Goal: Task Accomplishment & Management: Manage account settings

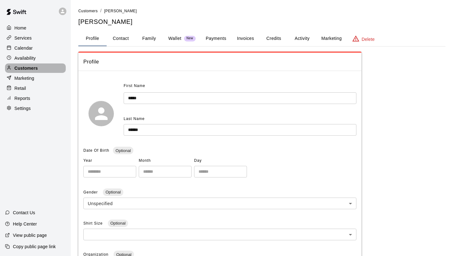
click at [37, 70] on p "Customers" at bounding box center [25, 68] width 23 height 6
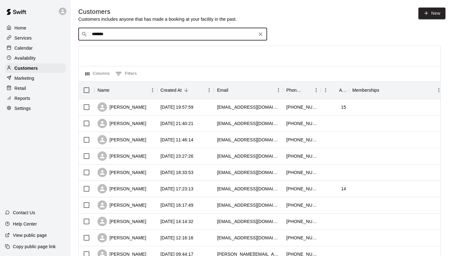
type input "*****"
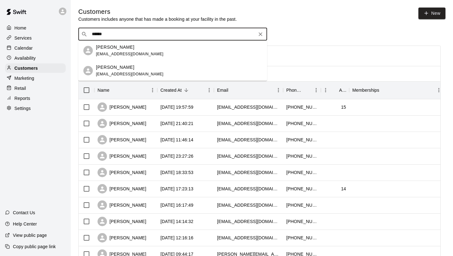
click at [125, 47] on p "Katie Anderson" at bounding box center [115, 47] width 38 height 7
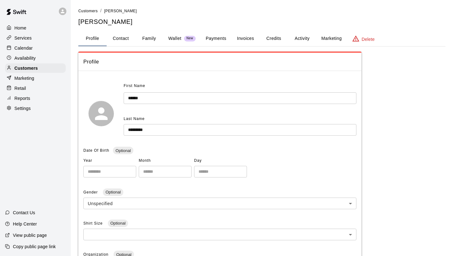
click at [124, 40] on button "Contact" at bounding box center [121, 38] width 28 height 15
select select "**"
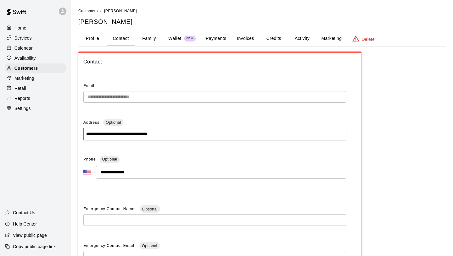
click at [151, 38] on button "Family" at bounding box center [149, 38] width 28 height 15
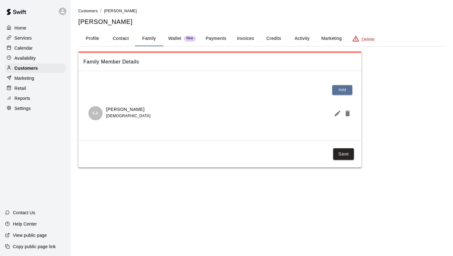
click at [96, 42] on button "Profile" at bounding box center [92, 38] width 28 height 15
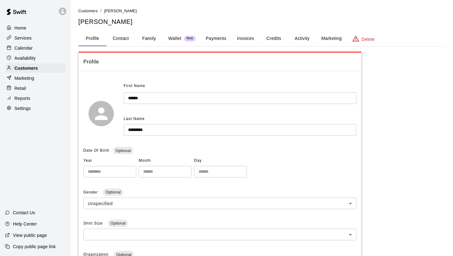
click at [145, 40] on button "Family" at bounding box center [149, 38] width 28 height 15
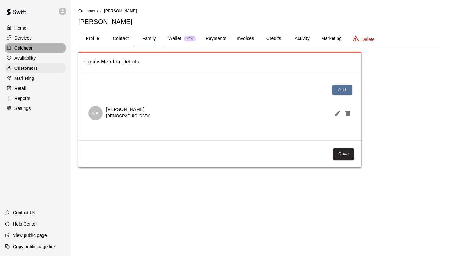
click at [40, 49] on div "Calendar" at bounding box center [35, 47] width 61 height 9
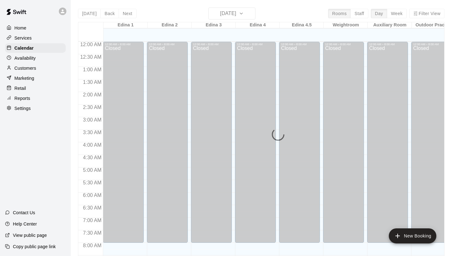
scroll to position [363, 0]
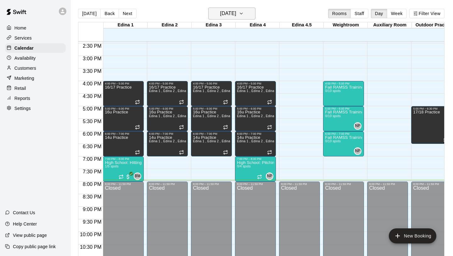
click at [227, 14] on h6 "Tuesday Aug 19" at bounding box center [228, 13] width 16 height 9
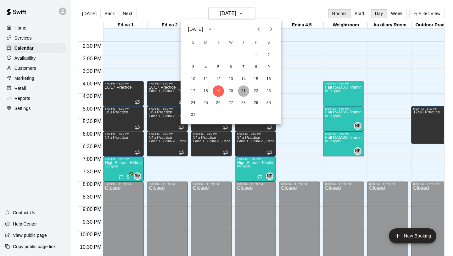
click at [244, 88] on button "21" at bounding box center [243, 91] width 11 height 11
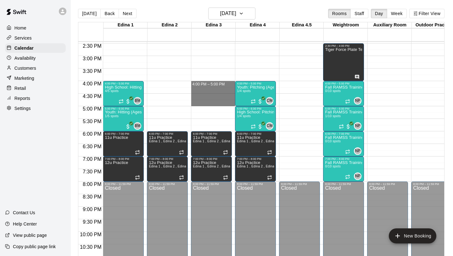
drag, startPoint x: 205, startPoint y: 81, endPoint x: 205, endPoint y: 103, distance: 22.0
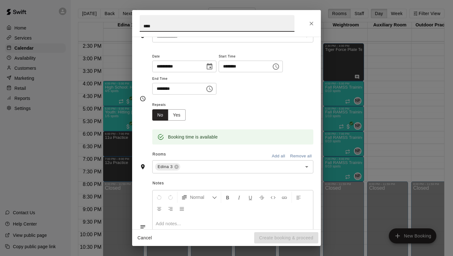
scroll to position [0, 0]
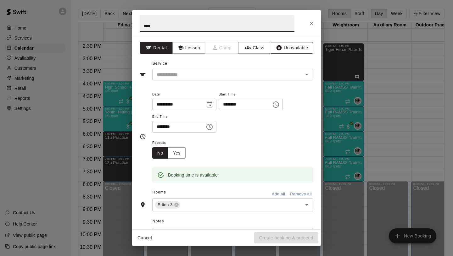
type input "****"
click at [283, 51] on button "Unavailable" at bounding box center [292, 48] width 42 height 12
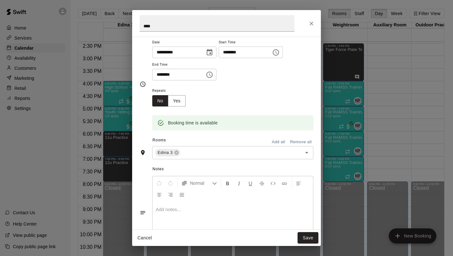
scroll to position [12, 0]
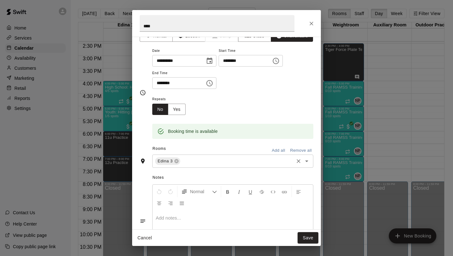
click at [215, 160] on input "text" at bounding box center [237, 162] width 112 height 8
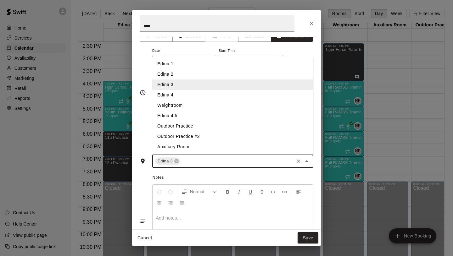
click at [179, 75] on li "Edina 2" at bounding box center [232, 74] width 161 height 10
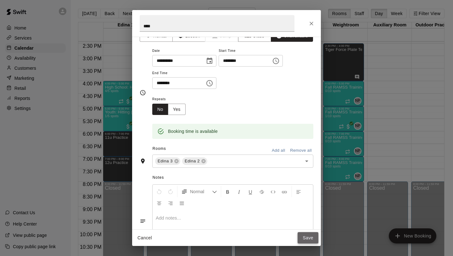
click at [312, 238] on button "Save" at bounding box center [307, 238] width 21 height 12
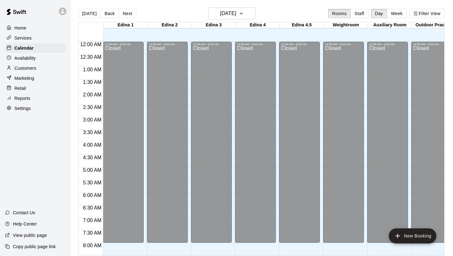
scroll to position [363, 0]
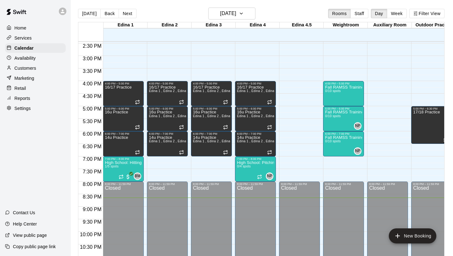
click at [41, 65] on div "Customers" at bounding box center [35, 68] width 61 height 9
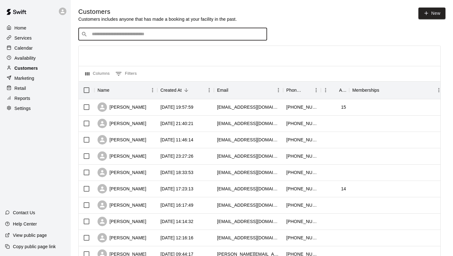
click at [195, 33] on input "Search customers by name or email" at bounding box center [177, 34] width 174 height 6
type input "*******"
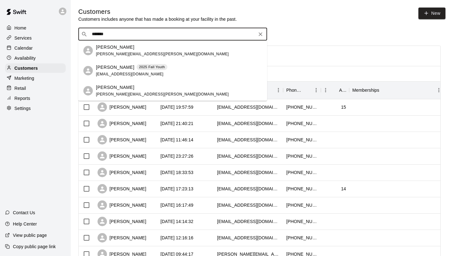
click at [180, 51] on div "Jessica Borsenberger jessica.fralish@gmail.com" at bounding box center [179, 51] width 166 height 14
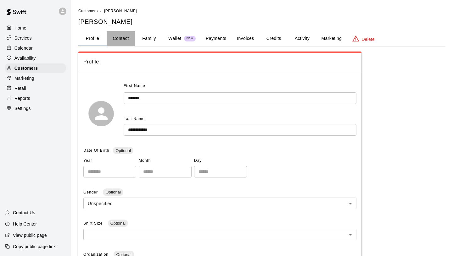
click at [121, 39] on button "Contact" at bounding box center [121, 38] width 28 height 15
select select "**"
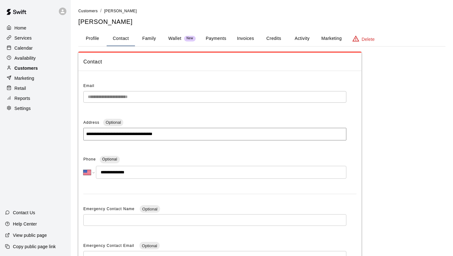
click at [47, 70] on div "Customers" at bounding box center [35, 68] width 61 height 9
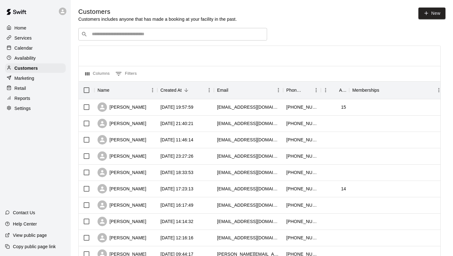
click at [145, 29] on div "​ ​" at bounding box center [172, 34] width 189 height 13
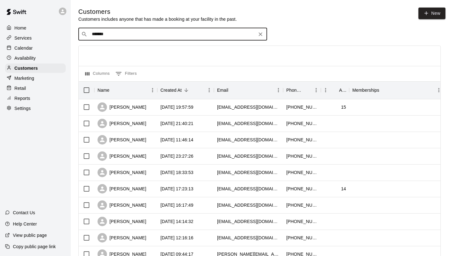
type input "********"
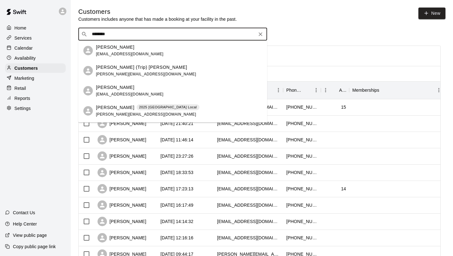
click at [131, 68] on p "Steven (Trip) Anderson" at bounding box center [141, 67] width 91 height 7
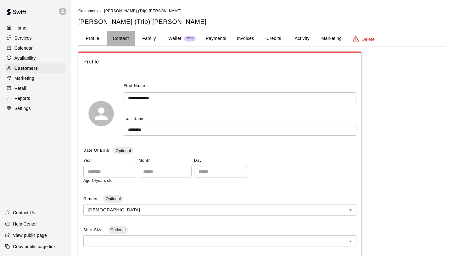
click at [130, 43] on button "Contact" at bounding box center [121, 38] width 28 height 15
select select "**"
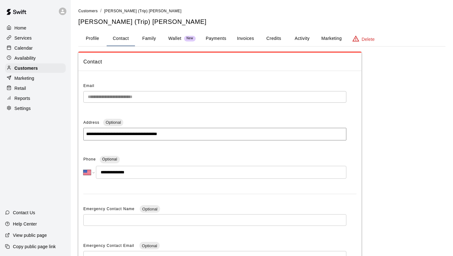
click at [150, 43] on button "Family" at bounding box center [149, 38] width 28 height 15
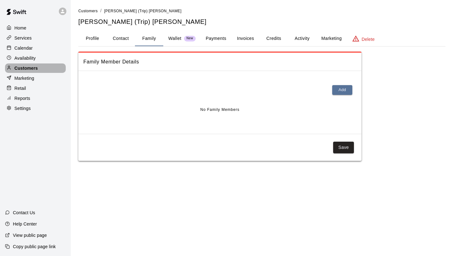
click at [52, 68] on div "Customers" at bounding box center [35, 68] width 61 height 9
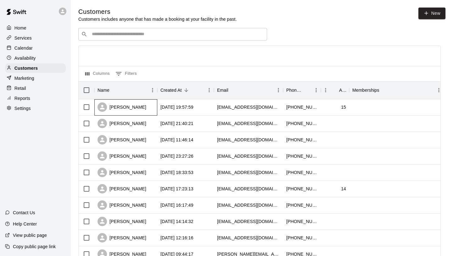
click at [130, 109] on div "Marcel Bolden" at bounding box center [121, 107] width 49 height 9
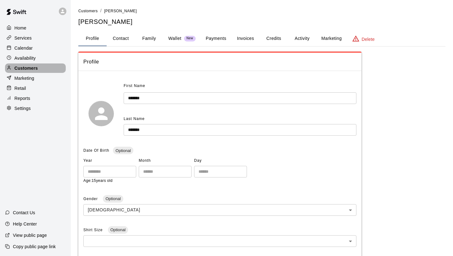
click at [43, 68] on div "Customers" at bounding box center [35, 68] width 61 height 9
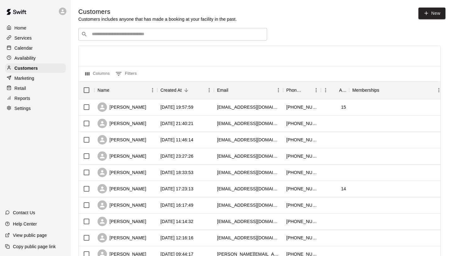
click at [130, 35] on input "Search customers by name or email" at bounding box center [177, 34] width 174 height 6
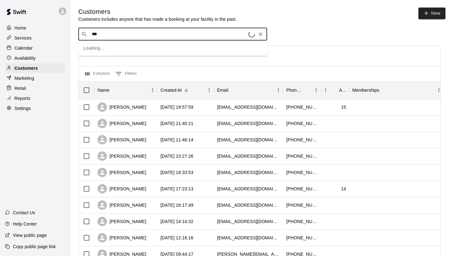
type input "****"
click at [122, 53] on span "danielle@andersonlimited.com" at bounding box center [146, 54] width 100 height 4
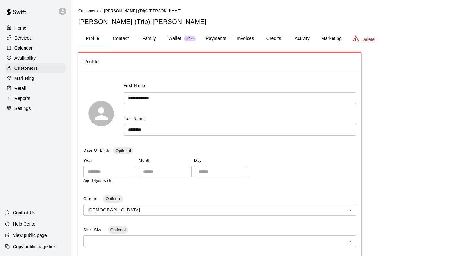
click at [119, 38] on button "Contact" at bounding box center [121, 38] width 28 height 15
select select "**"
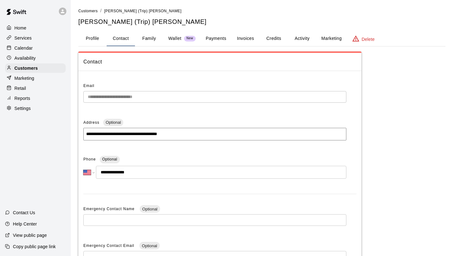
click at [142, 172] on input "**********" at bounding box center [221, 172] width 250 height 13
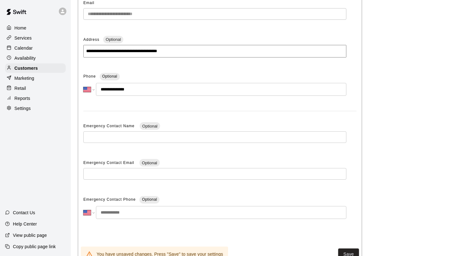
scroll to position [107, 0]
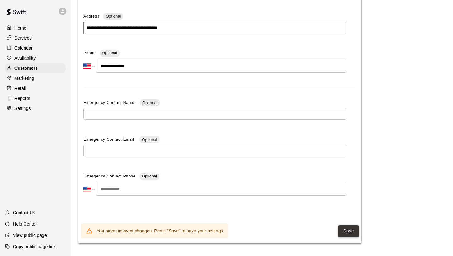
type input "**********"
click at [357, 229] on button "Save" at bounding box center [348, 231] width 21 height 12
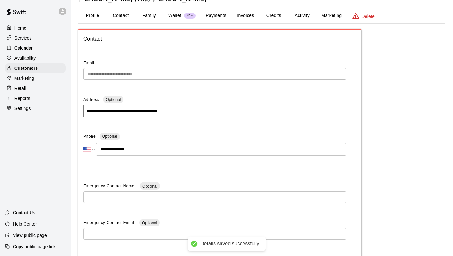
scroll to position [0, 0]
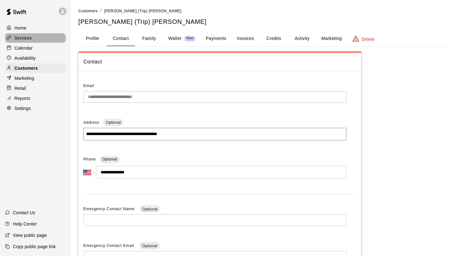
click at [25, 37] on p "Services" at bounding box center [22, 38] width 17 height 6
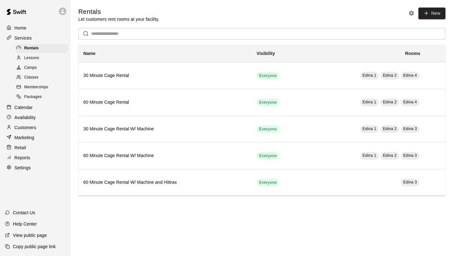
click at [36, 86] on span "Memberships" at bounding box center [36, 87] width 24 height 6
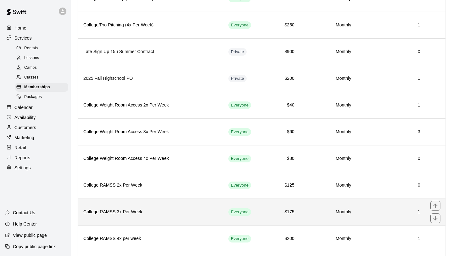
scroll to position [786, 0]
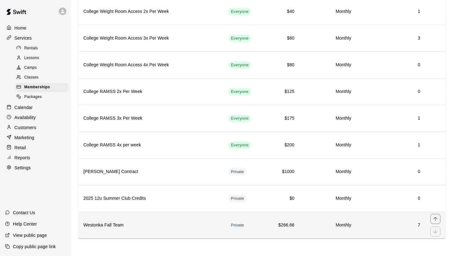
click at [143, 225] on h6 "Westonka Fall Team" at bounding box center [150, 225] width 135 height 7
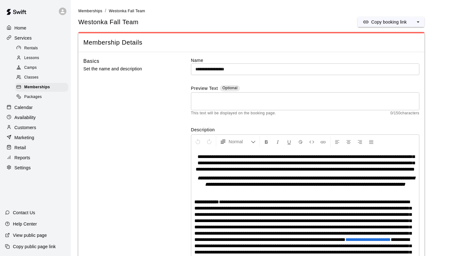
scroll to position [486, 0]
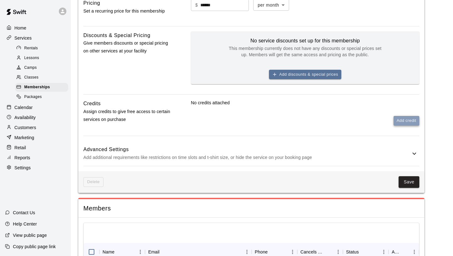
click at [404, 126] on button "Add credit" at bounding box center [406, 121] width 26 height 10
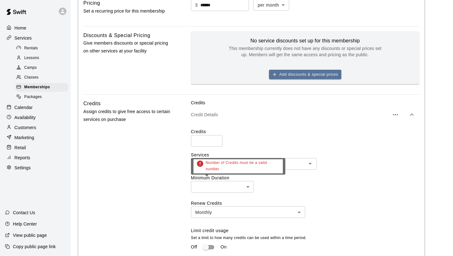
click at [201, 147] on input "number" at bounding box center [206, 141] width 31 height 12
type input "*"
click at [215, 147] on input "*" at bounding box center [206, 141] width 31 height 12
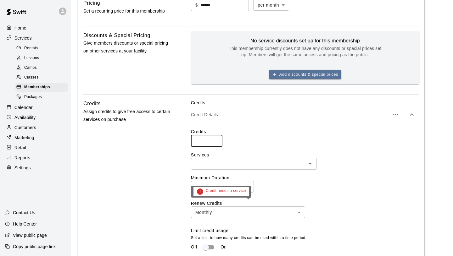
click at [206, 168] on input "text" at bounding box center [249, 164] width 112 height 8
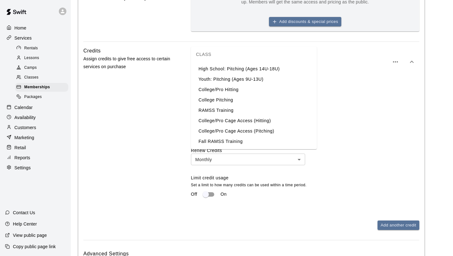
scroll to position [546, 0]
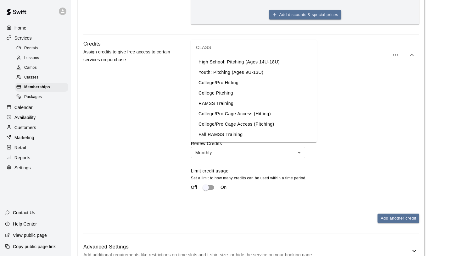
click at [230, 133] on li "Fall RAMSS Training" at bounding box center [254, 135] width 126 height 10
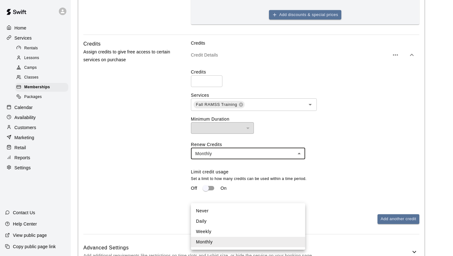
click at [211, 231] on li "Weekly" at bounding box center [248, 232] width 114 height 10
type input "******"
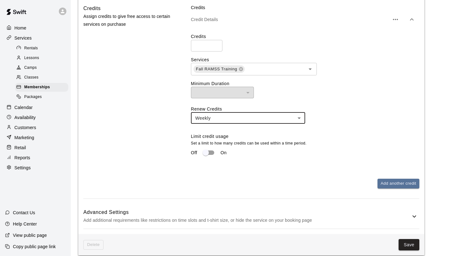
scroll to position [582, 0]
click at [399, 188] on button "Add another credit" at bounding box center [398, 184] width 42 height 10
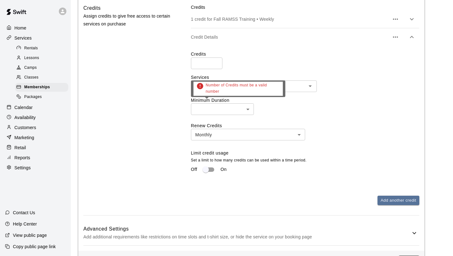
click at [207, 101] on div "Number of Credits must be a valid number" at bounding box center [238, 91] width 94 height 21
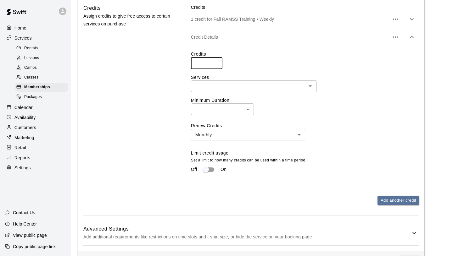
click at [215, 69] on input "*" at bounding box center [206, 64] width 31 height 12
type input "*"
click at [215, 69] on input "*" at bounding box center [206, 64] width 31 height 12
click at [220, 90] on input "text" at bounding box center [249, 86] width 112 height 8
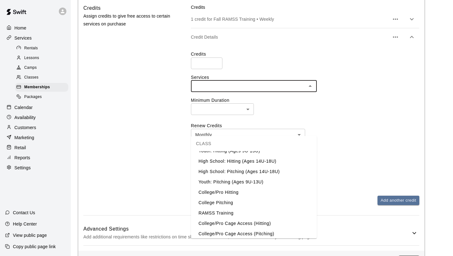
scroll to position [152, 0]
click at [228, 161] on li "High School: Hitting (Ages 14U-18U)" at bounding box center [254, 162] width 126 height 10
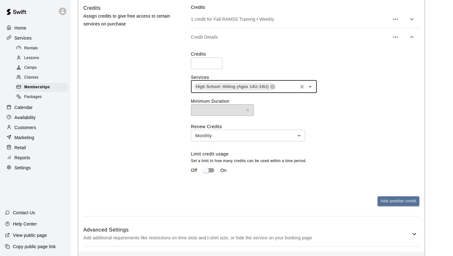
click at [277, 91] on input "text" at bounding box center [286, 87] width 19 height 8
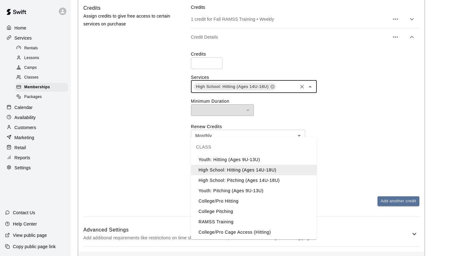
click at [241, 178] on li "High School: Pitching (Ages 14U-18U)" at bounding box center [254, 180] width 126 height 10
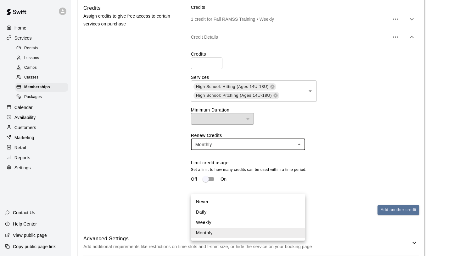
click at [219, 203] on li "Never" at bounding box center [248, 202] width 114 height 10
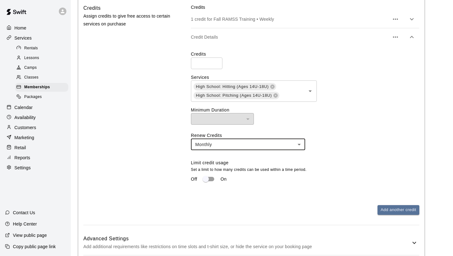
type input "*****"
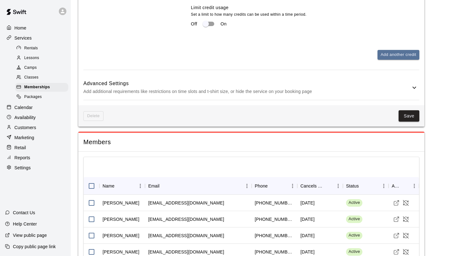
scroll to position [736, 0]
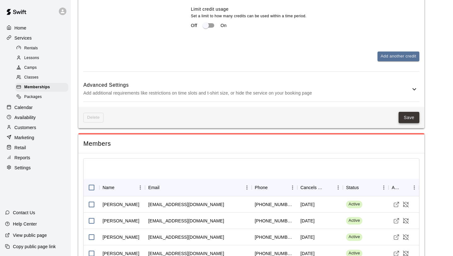
click at [405, 124] on button "Save" at bounding box center [408, 118] width 21 height 12
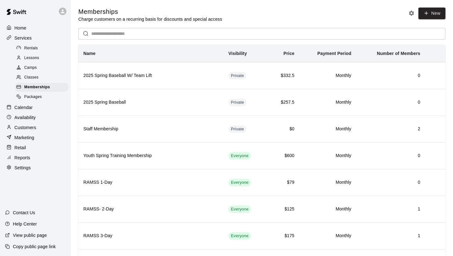
click at [158, 29] on input "text" at bounding box center [268, 34] width 354 height 12
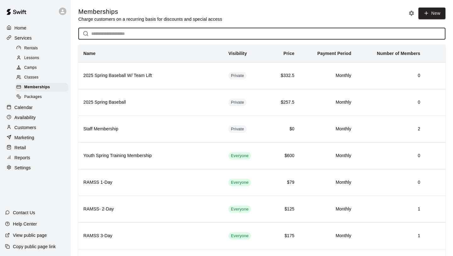
click at [46, 127] on div "Customers" at bounding box center [35, 127] width 61 height 9
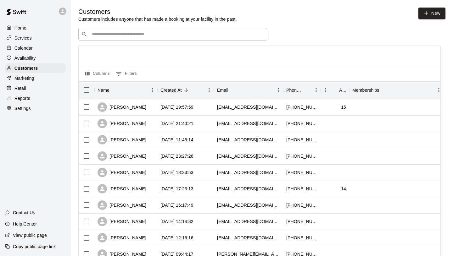
click at [138, 33] on input "Search customers by name or email" at bounding box center [177, 34] width 174 height 6
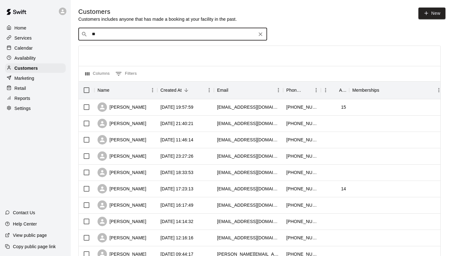
type input "***"
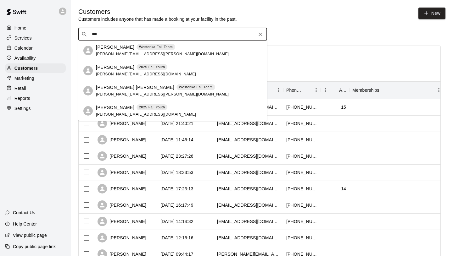
click at [110, 53] on span "amy.b.pettit@gmail.com" at bounding box center [162, 54] width 133 height 4
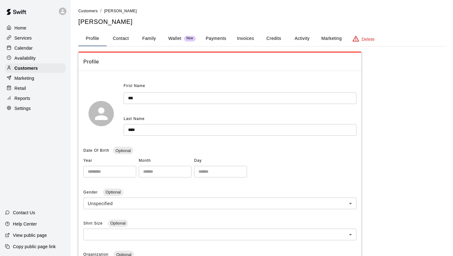
click at [122, 39] on button "Contact" at bounding box center [121, 38] width 28 height 15
select select "**"
click at [35, 41] on div "Services" at bounding box center [35, 37] width 61 height 9
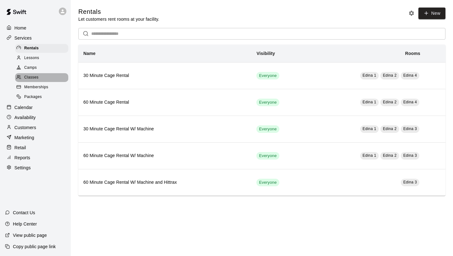
click at [40, 77] on div "Classes" at bounding box center [41, 77] width 53 height 9
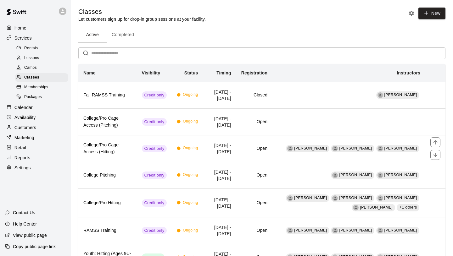
scroll to position [22, 0]
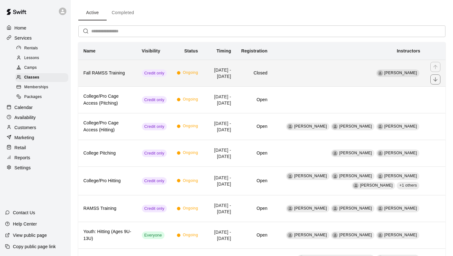
click at [128, 78] on th "Fall RAMSS Training" at bounding box center [107, 73] width 58 height 27
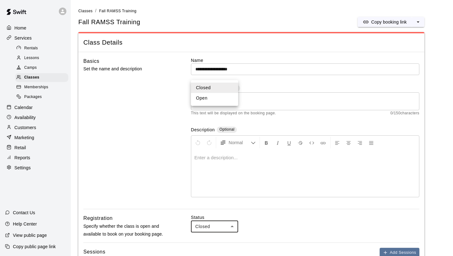
click at [208, 97] on li "Open" at bounding box center [214, 98] width 47 height 10
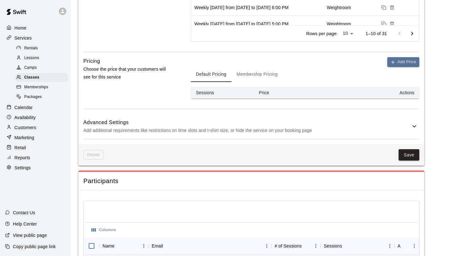
scroll to position [399, 0]
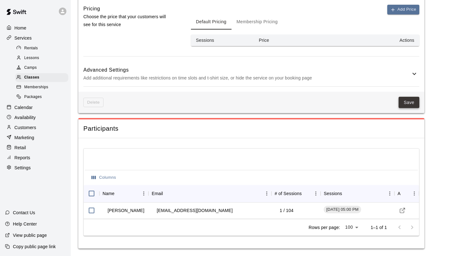
click at [412, 101] on button "Save" at bounding box center [408, 103] width 21 height 12
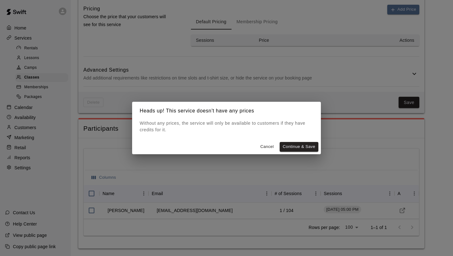
click at [265, 146] on button "Cancel" at bounding box center [267, 147] width 20 height 10
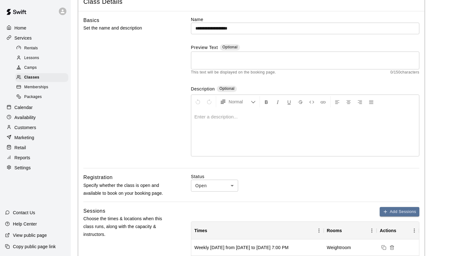
scroll to position [43, 0]
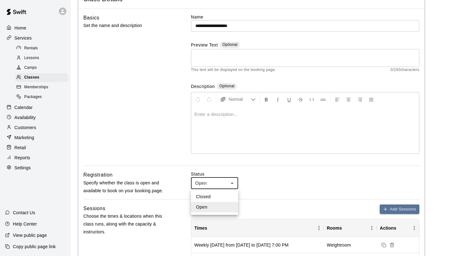
click at [213, 197] on li "Closed" at bounding box center [214, 197] width 47 height 10
type input "******"
click at [181, 186] on div "Registration Specify whether the class is open and available to book on your bo…" at bounding box center [251, 185] width 336 height 28
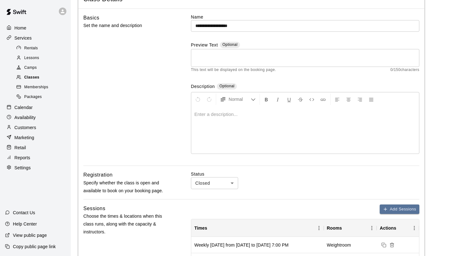
click at [58, 75] on div "Classes" at bounding box center [41, 77] width 53 height 9
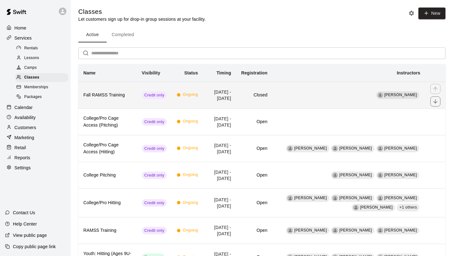
click at [125, 99] on th "Fall RAMSS Training" at bounding box center [107, 95] width 58 height 27
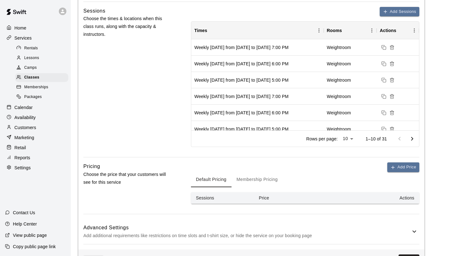
scroll to position [290, 0]
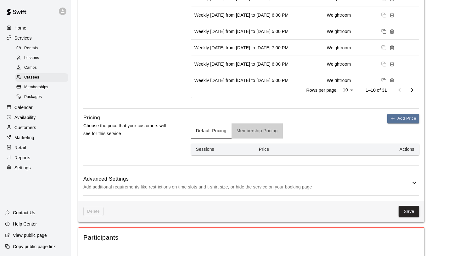
click at [238, 131] on button "Membership Pricing" at bounding box center [256, 131] width 51 height 15
click at [216, 132] on button "Default Pricing" at bounding box center [211, 131] width 41 height 15
click at [249, 131] on button "Membership Pricing" at bounding box center [256, 131] width 51 height 15
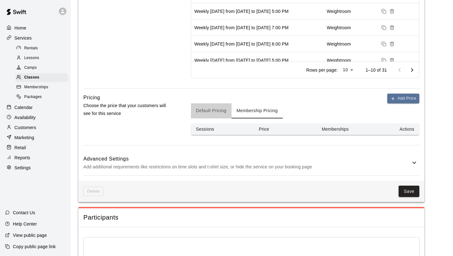
click at [210, 106] on button "Default Pricing" at bounding box center [211, 110] width 41 height 15
click at [210, 164] on p "Add additional requirements like restrictions on time slots and t-shirt size, o…" at bounding box center [246, 167] width 327 height 8
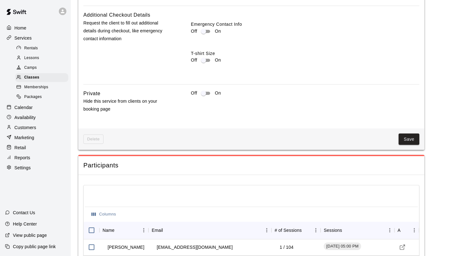
scroll to position [671, 0]
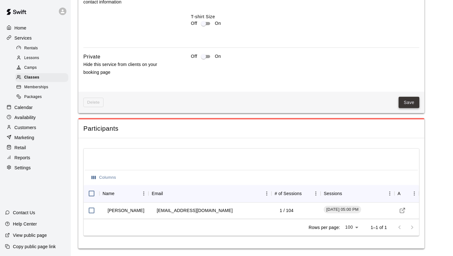
click at [402, 102] on button "Save" at bounding box center [408, 103] width 21 height 12
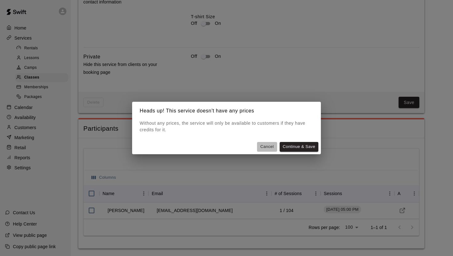
click at [271, 148] on button "Cancel" at bounding box center [267, 147] width 20 height 10
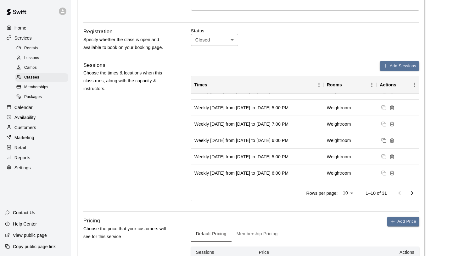
scroll to position [0, 0]
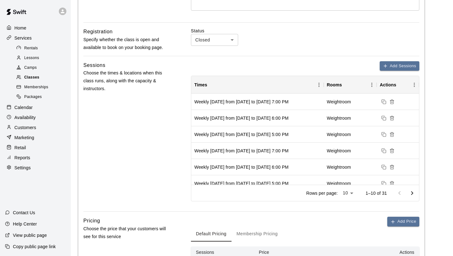
click at [33, 75] on span "Classes" at bounding box center [31, 78] width 15 height 6
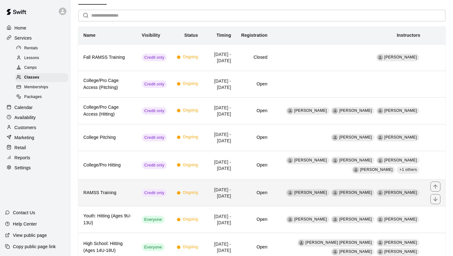
scroll to position [96, 0]
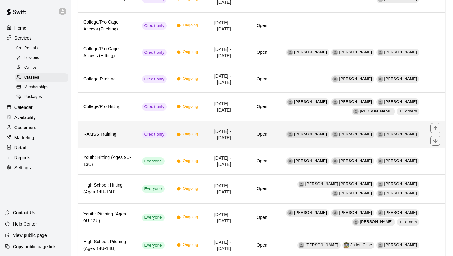
click at [110, 134] on h6 "RAMSS Training" at bounding box center [107, 134] width 48 height 7
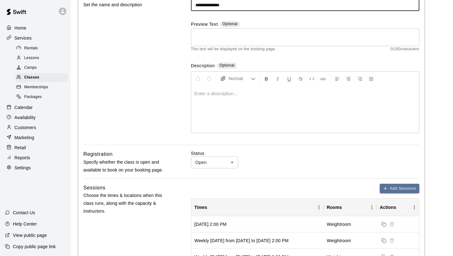
scroll to position [47, 0]
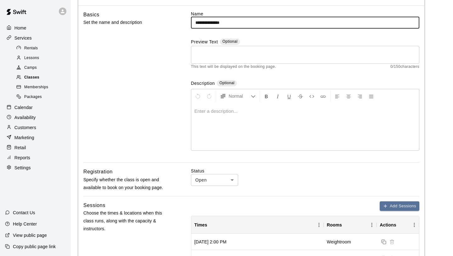
click at [41, 75] on div "Classes" at bounding box center [41, 77] width 53 height 9
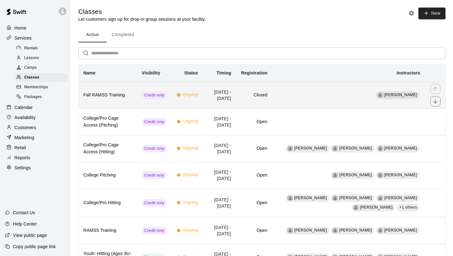
click at [126, 96] on h6 "Fall RAMSS Training" at bounding box center [107, 95] width 48 height 7
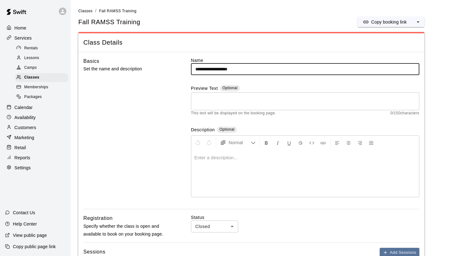
click at [209, 235] on div "Status Closed ****** ​" at bounding box center [305, 228] width 228 height 28
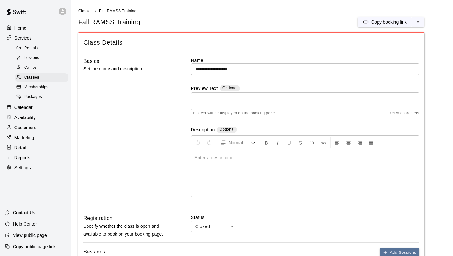
click at [206, 244] on li "Open" at bounding box center [214, 243] width 47 height 10
type input "****"
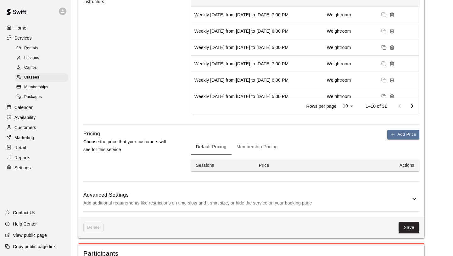
scroll to position [275, 0]
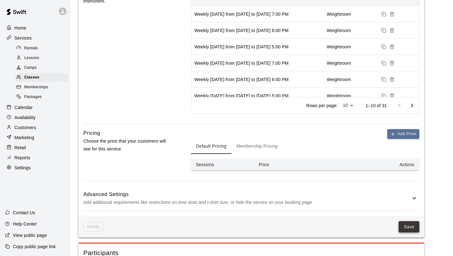
click at [403, 225] on button "Save" at bounding box center [408, 227] width 21 height 12
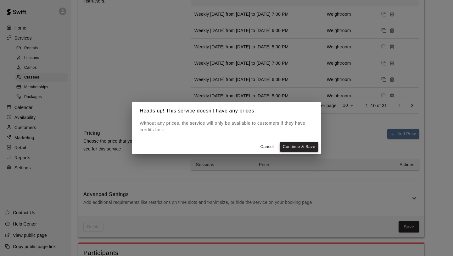
click at [301, 145] on button "Continue & Save" at bounding box center [299, 147] width 39 height 10
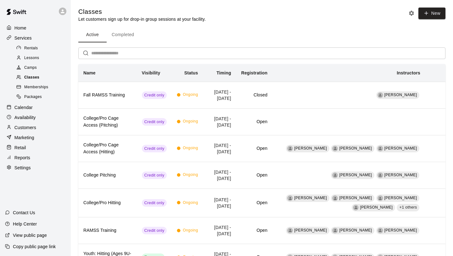
click at [44, 75] on div "Classes" at bounding box center [41, 77] width 53 height 9
